Goal: Task Accomplishment & Management: Manage account settings

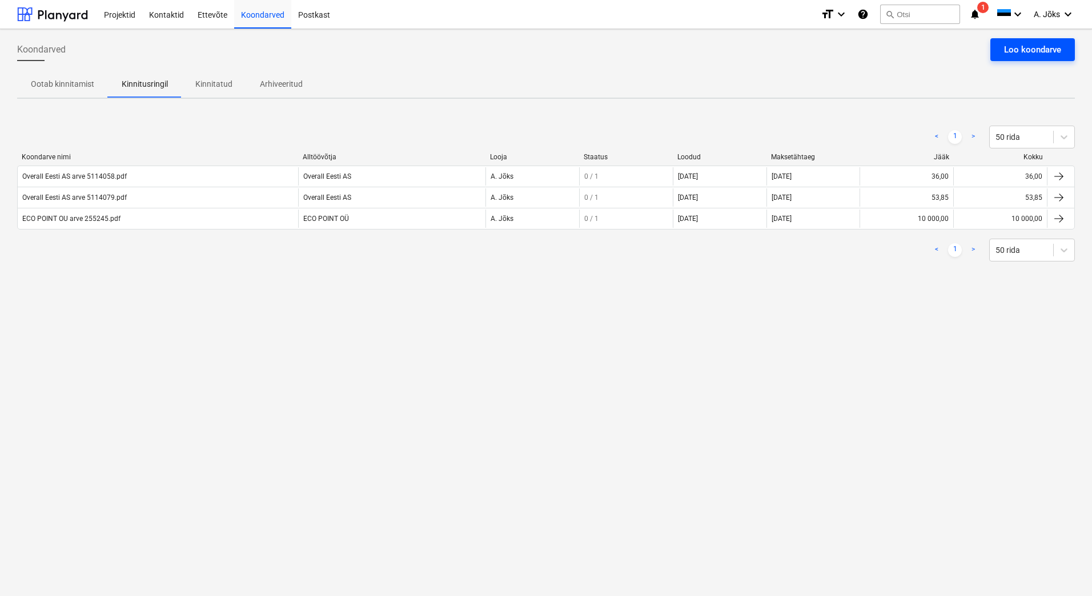
click at [1047, 53] on div "Loo koondarve" at bounding box center [1032, 49] width 57 height 15
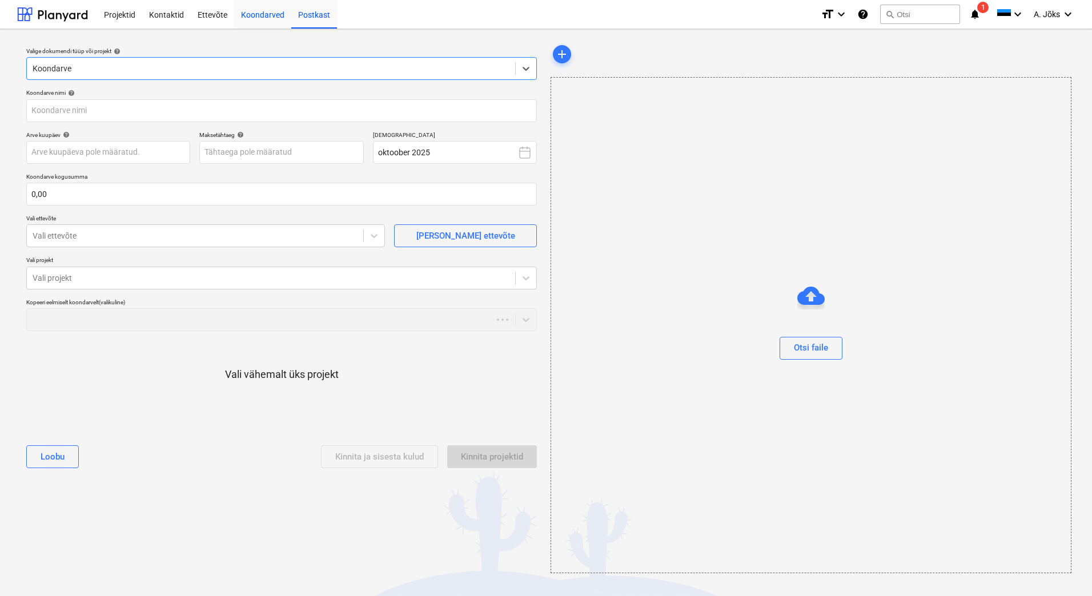
click at [267, 19] on div "Koondarved" at bounding box center [262, 13] width 57 height 29
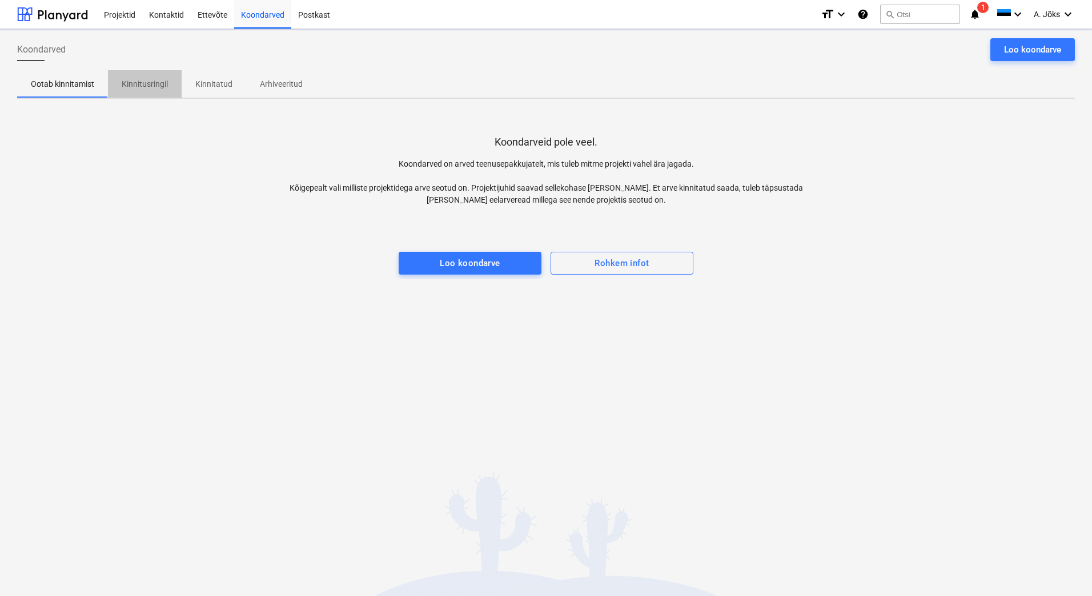
click at [153, 89] on p "Kinnitusringil" at bounding box center [145, 84] width 46 height 12
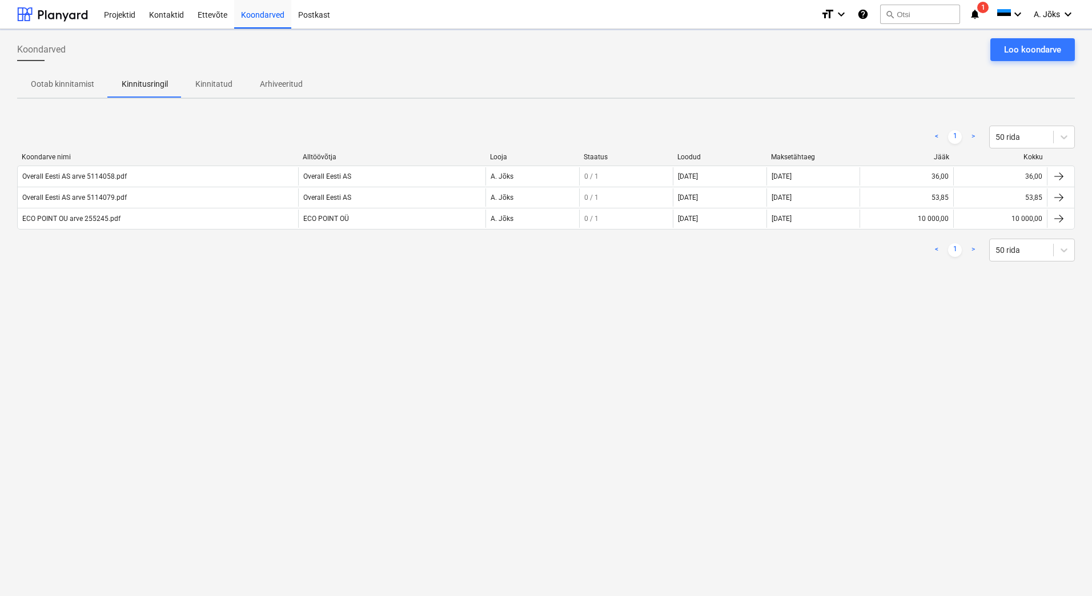
click at [232, 348] on div "Koondarved Loo koondarve Ootab kinnitamist Kinnitusringil Kinnitatud Arhiveerit…" at bounding box center [546, 312] width 1092 height 567
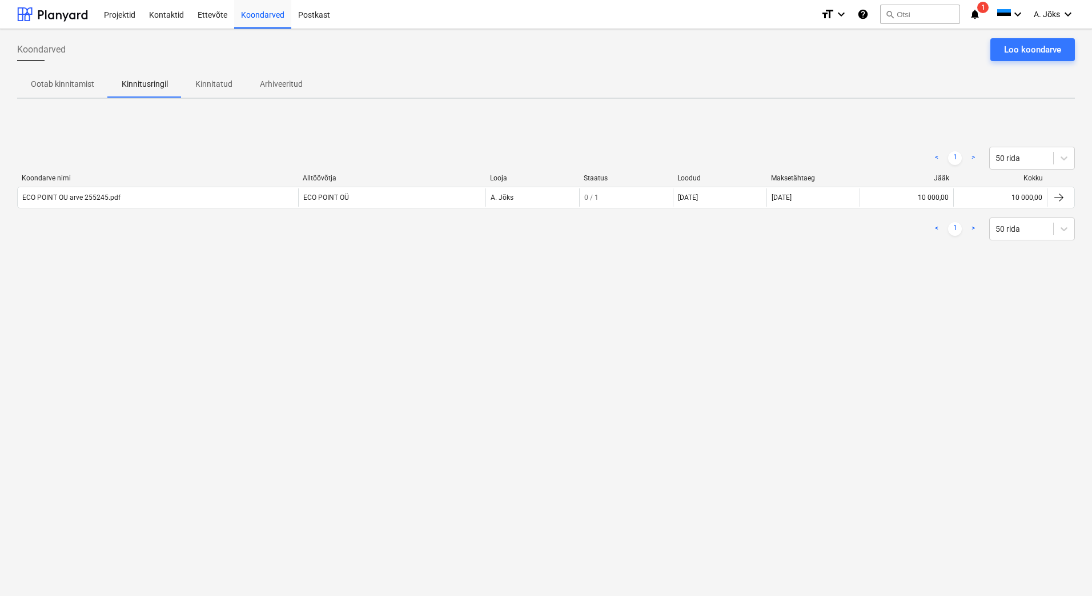
drag, startPoint x: 424, startPoint y: 337, endPoint x: 370, endPoint y: 337, distance: 54.2
click at [424, 337] on div "Koondarved Loo koondarve Ootab kinnitamist Kinnitusringil Kinnitatud Arhiveerit…" at bounding box center [546, 312] width 1092 height 567
drag, startPoint x: 550, startPoint y: 389, endPoint x: 316, endPoint y: 396, distance: 234.2
click at [550, 389] on div "Koondarved Loo koondarve Ootab kinnitamist Kinnitusringil Kinnitatud Arhiveerit…" at bounding box center [546, 312] width 1092 height 567
click at [1050, 15] on span "A. Jõks" at bounding box center [1047, 14] width 26 height 9
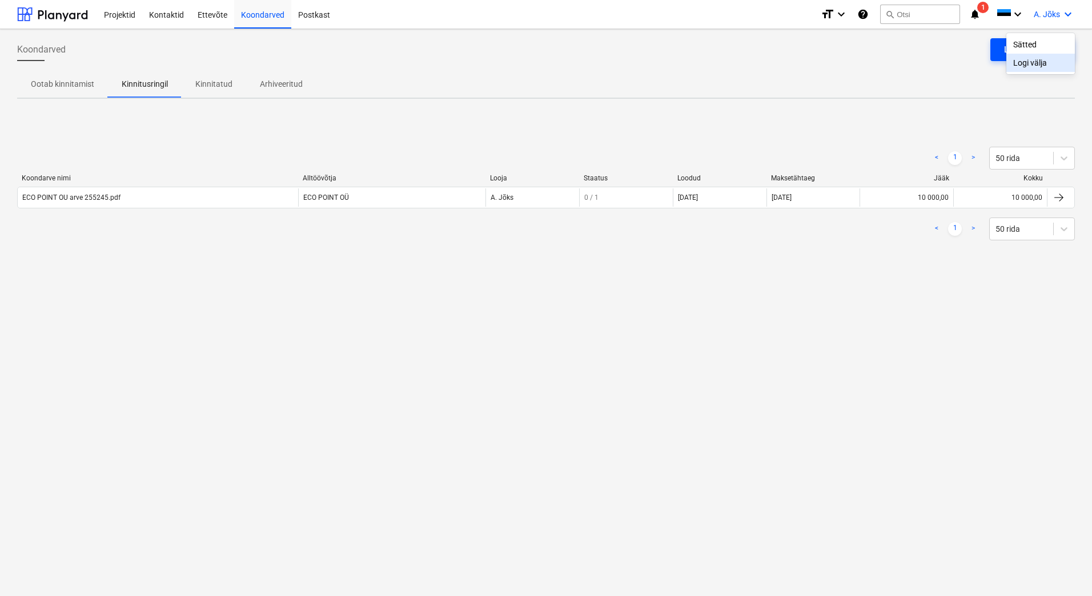
drag, startPoint x: 1018, startPoint y: 63, endPoint x: 1012, endPoint y: 58, distance: 8.1
click at [1018, 63] on div "Logi välja" at bounding box center [1040, 63] width 69 height 18
